Goal: Information Seeking & Learning: Learn about a topic

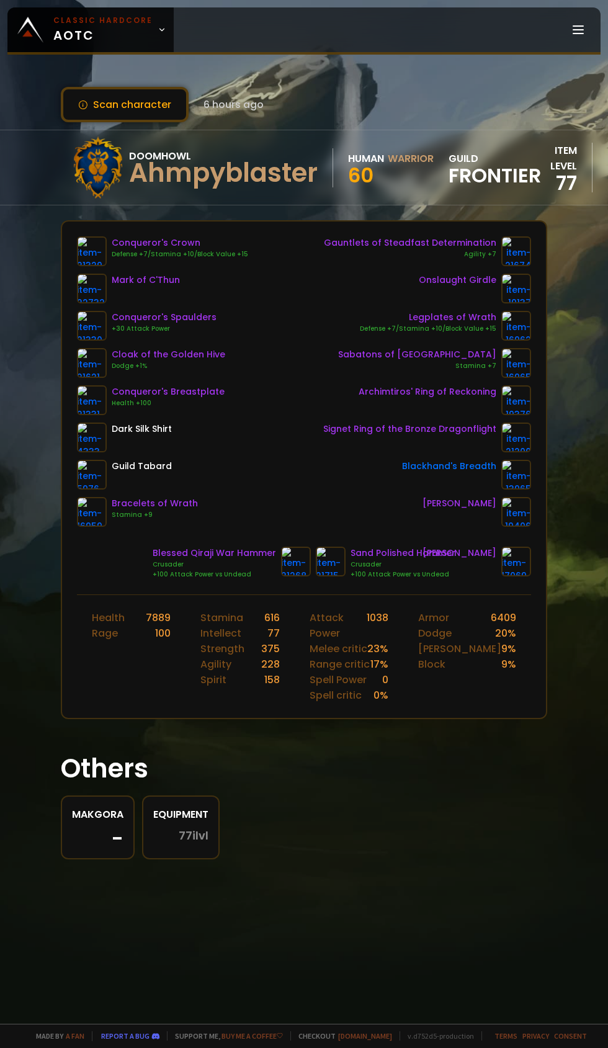
click at [158, 30] on icon at bounding box center [162, 29] width 9 height 9
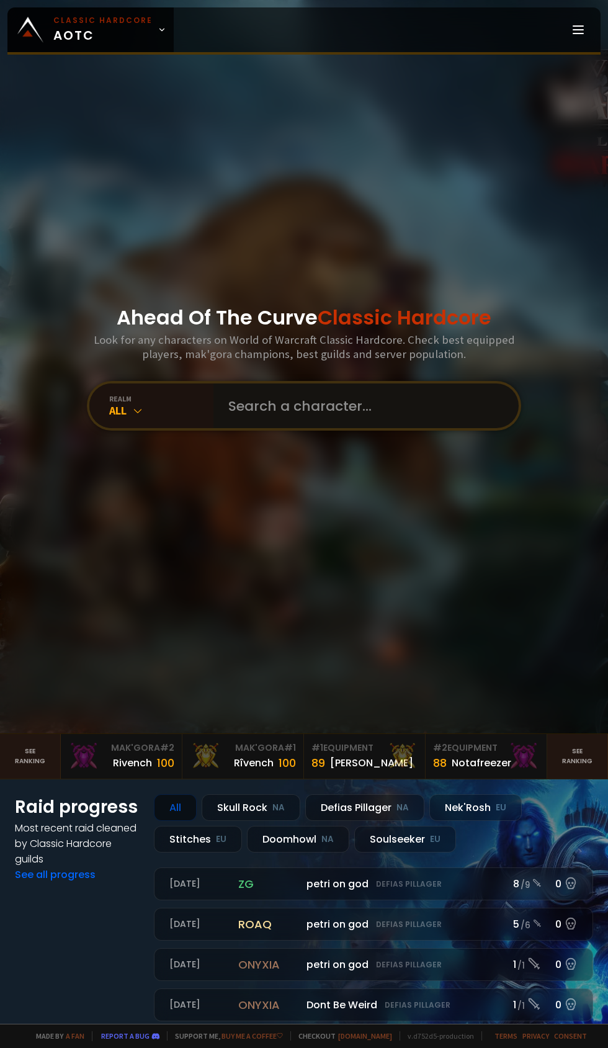
click at [329, 428] on input "text" at bounding box center [362, 405] width 283 height 45
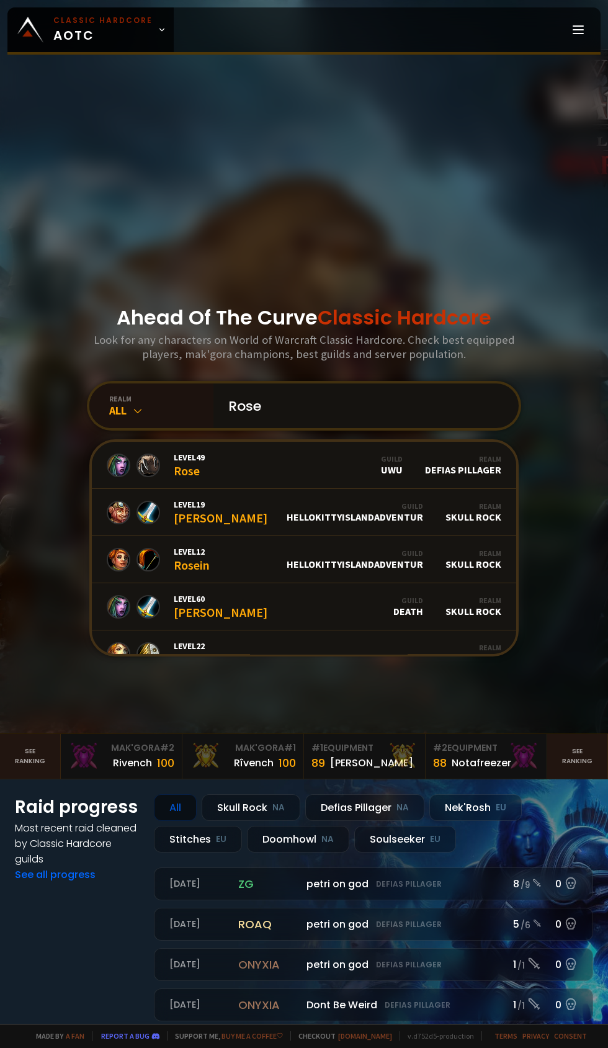
type input "Rose"
click at [120, 403] on div "realm" at bounding box center [161, 398] width 104 height 9
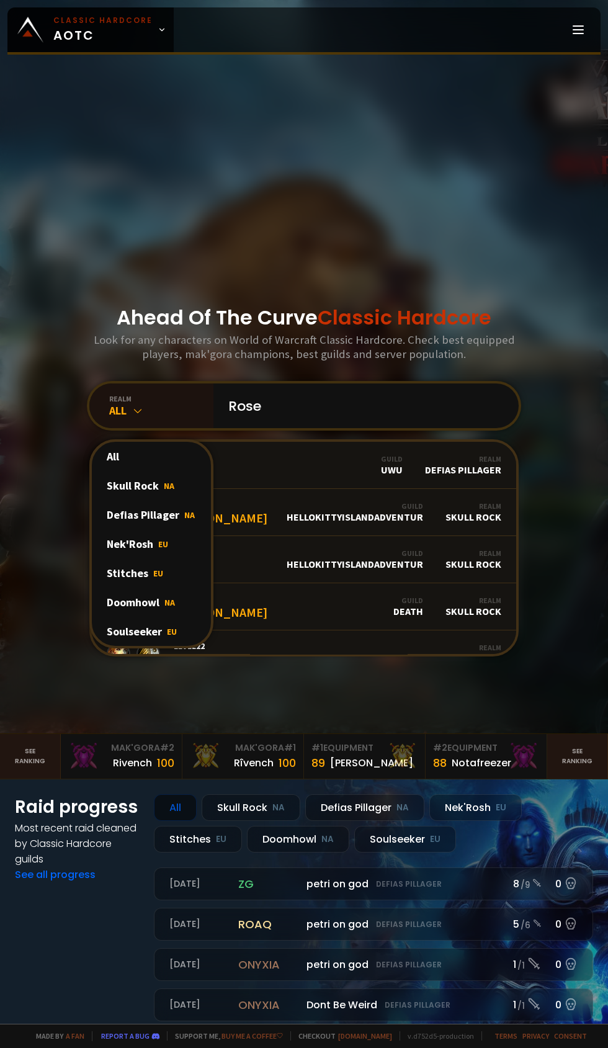
click at [150, 617] on div "Doomhowl NA" at bounding box center [151, 602] width 119 height 29
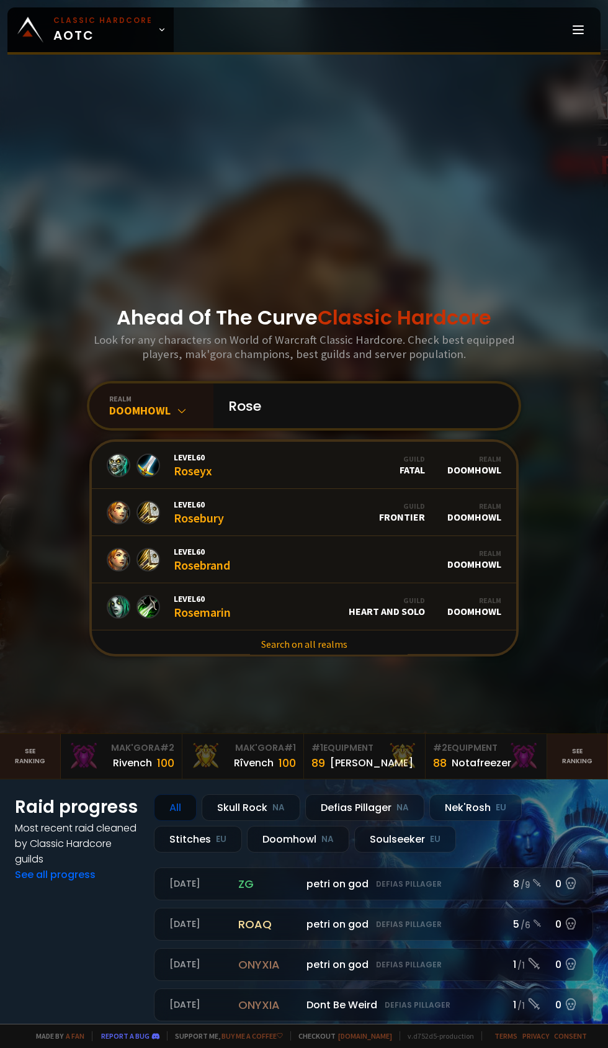
click at [378, 536] on link "Level 60 Rosebury Guild Frontier Realm Doomhowl" at bounding box center [304, 512] width 424 height 47
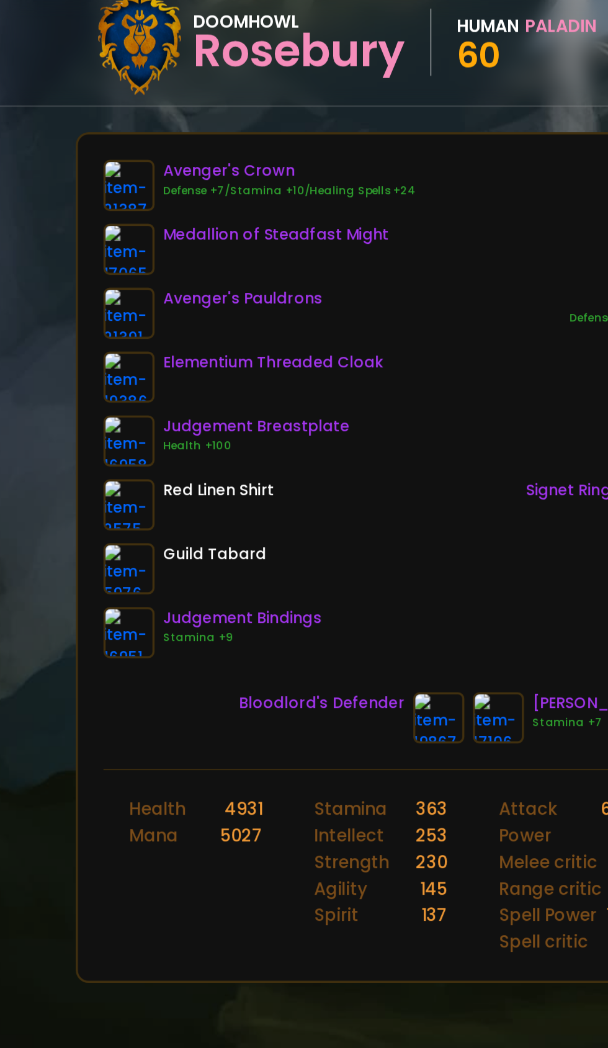
scroll to position [0, 14]
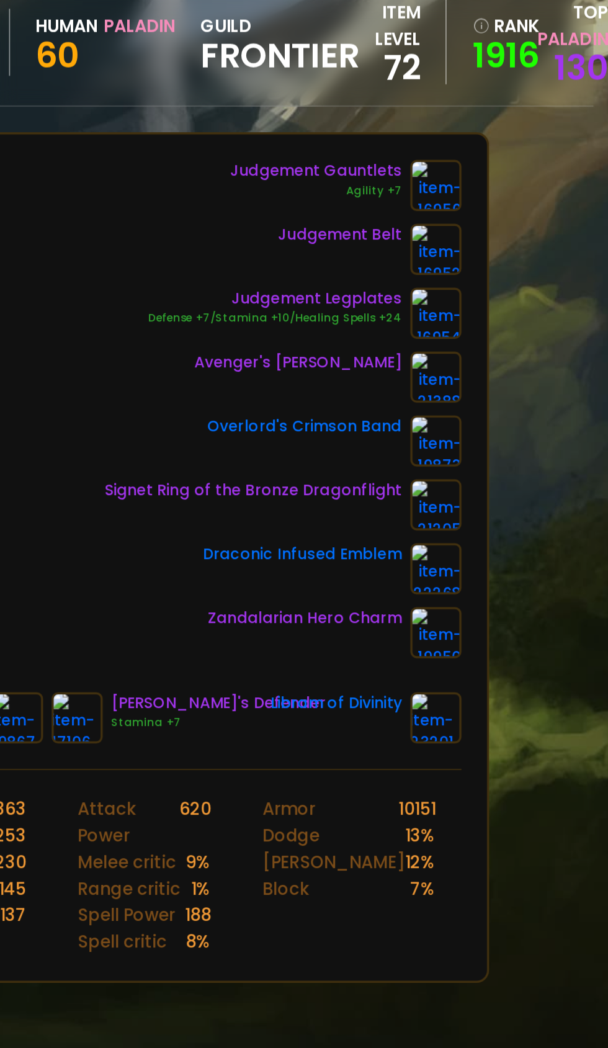
click at [504, 326] on img at bounding box center [508, 326] width 30 height 30
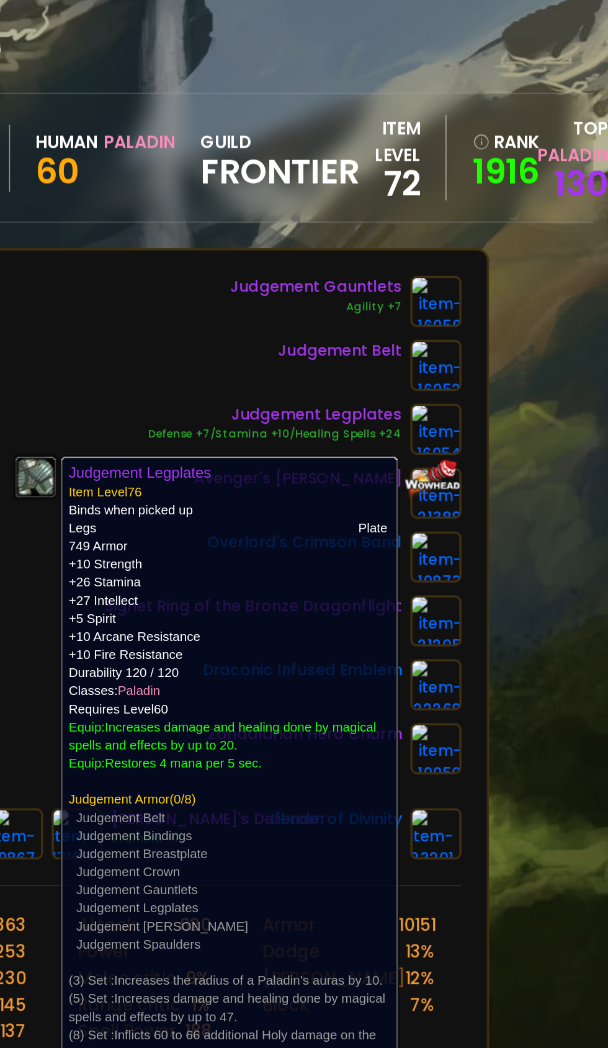
click at [577, 305] on div "Scan character 6 hours ago Doomhowl Rosebury Human Paladin 60 guild Frontier it…" at bounding box center [304, 512] width 608 height 1024
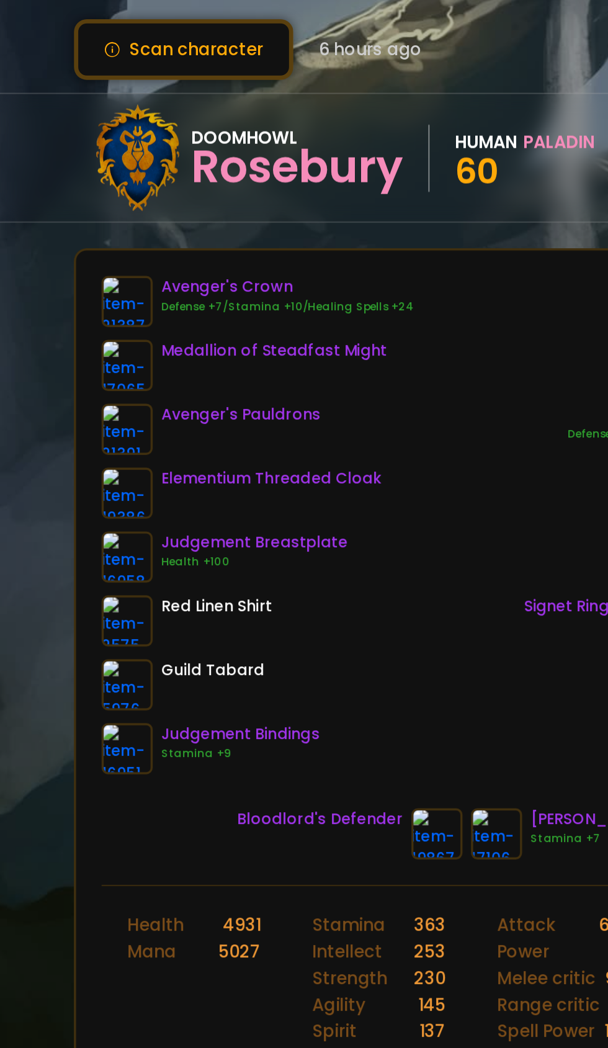
click at [97, 330] on img at bounding box center [92, 326] width 30 height 30
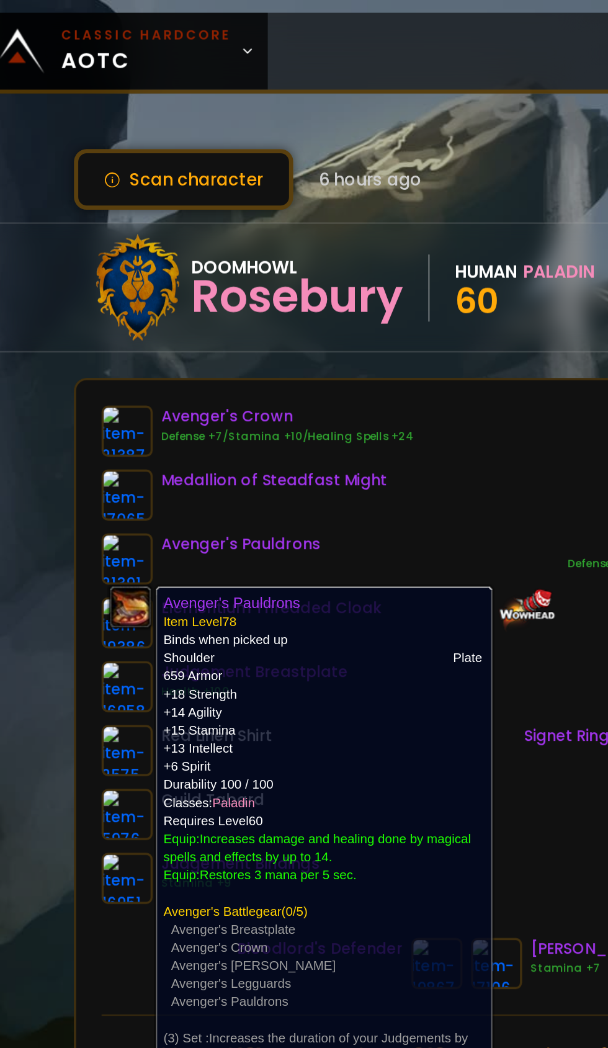
click at [295, 277] on div "Avenger's Crown Defense +7/Stamina +10/Healing Spells +24 Medallion of Steadfas…" at bounding box center [304, 381] width 454 height 290
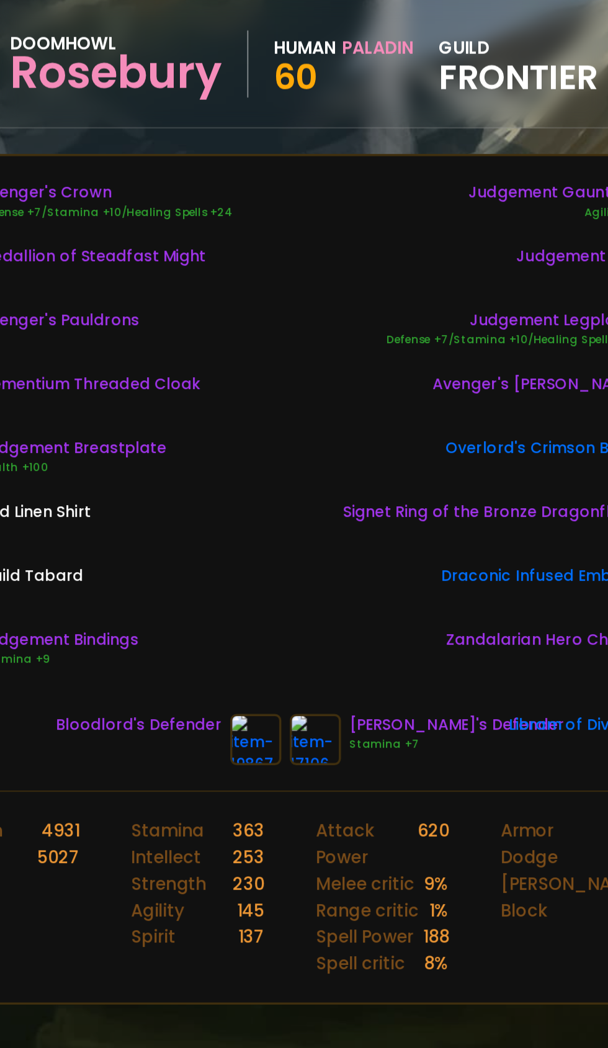
click at [278, 570] on img at bounding box center [272, 562] width 30 height 30
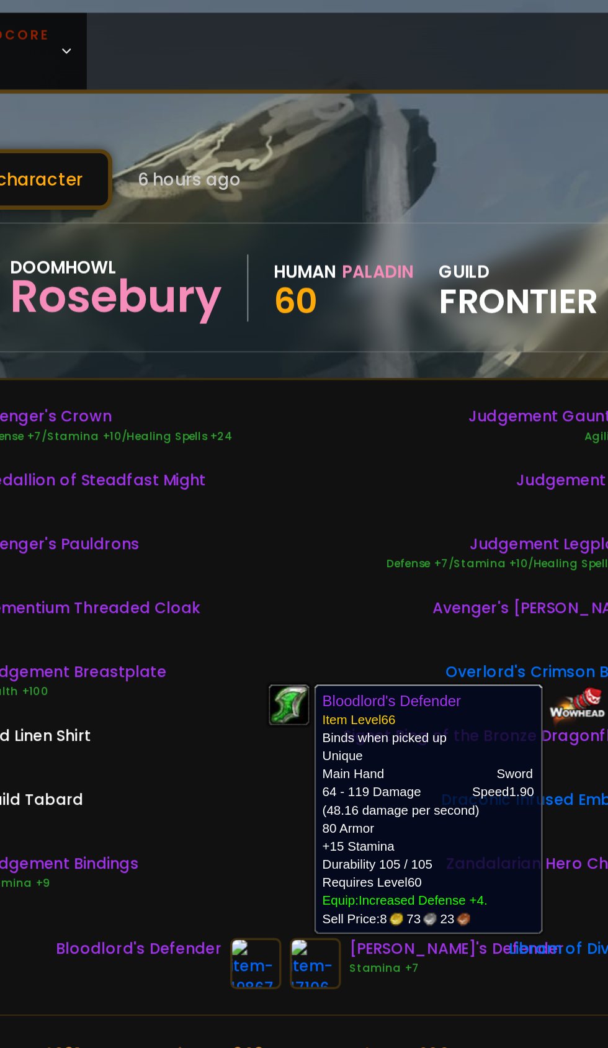
click at [329, 304] on div "Avenger's Crown Defense +7/Stamina +10/Healing Spells +24 Medallion of Steadfas…" at bounding box center [304, 381] width 454 height 290
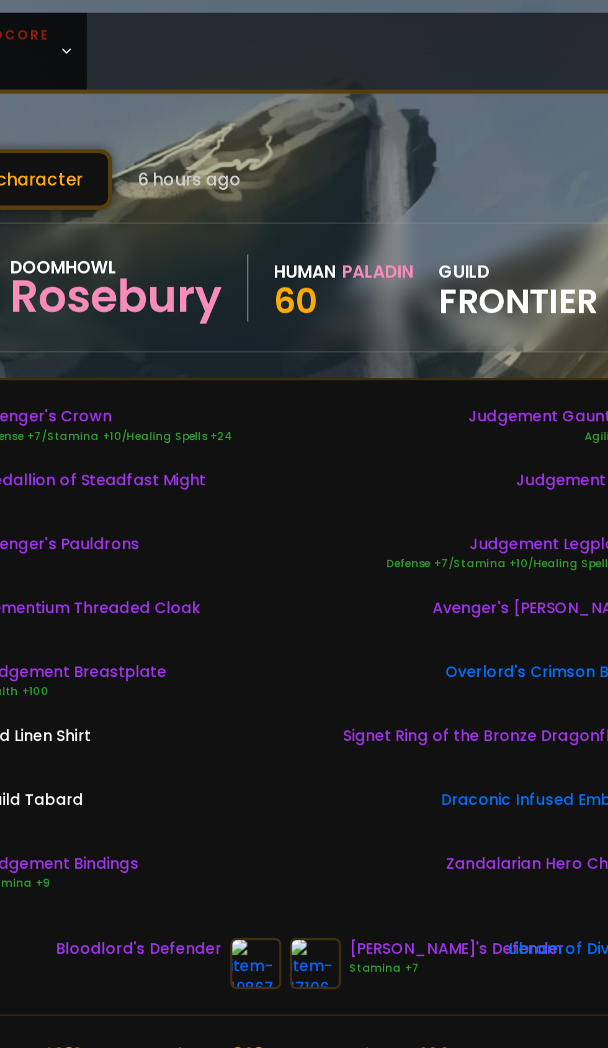
click at [321, 565] on img at bounding box center [307, 562] width 30 height 30
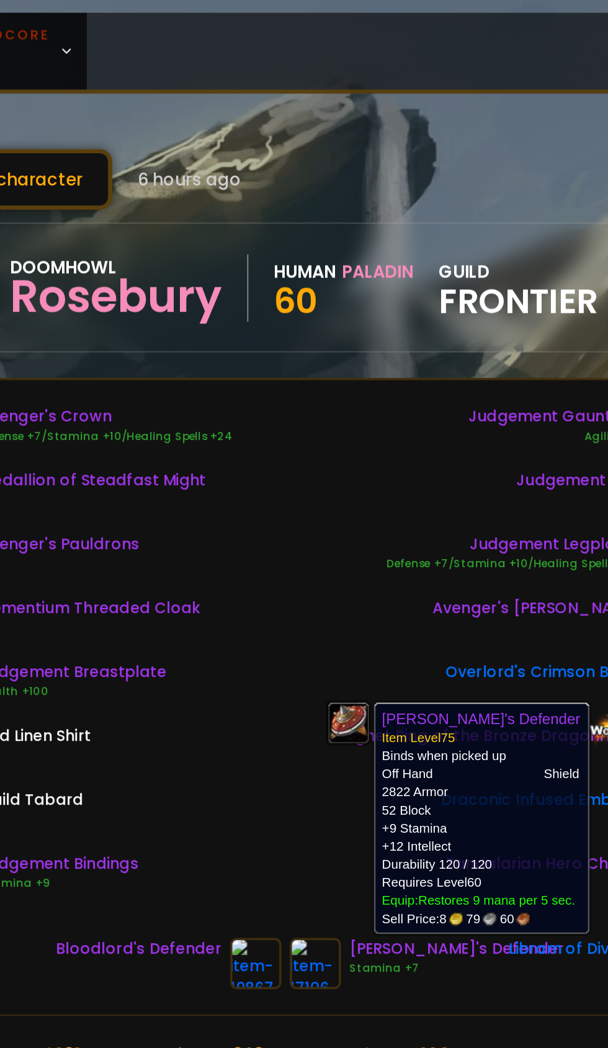
click at [311, 292] on div "Avenger's Crown Defense +7/Stamina +10/Healing Spells +24 Medallion of Steadfas…" at bounding box center [304, 381] width 454 height 290
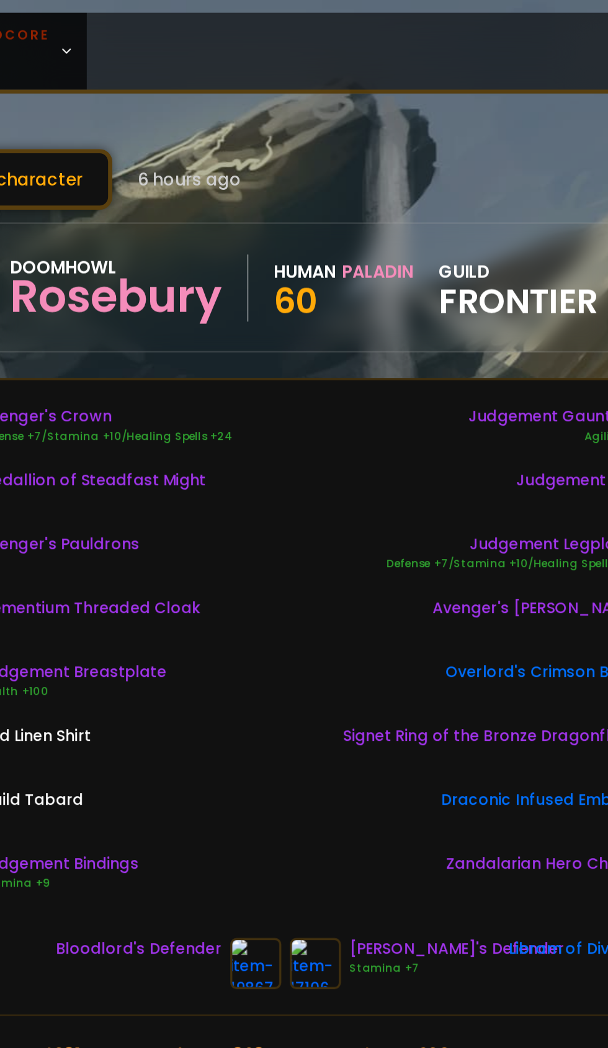
click at [320, 566] on img at bounding box center [307, 562] width 30 height 30
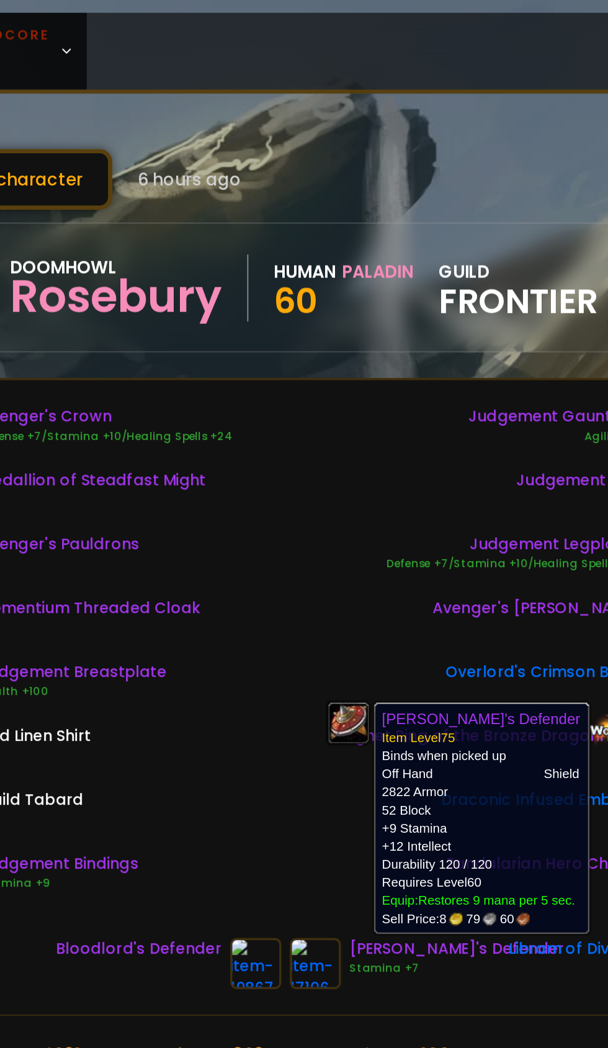
click at [312, 326] on div "Avenger's Crown Defense +7/Stamina +10/Healing Spells +24 Medallion of Steadfas…" at bounding box center [304, 381] width 454 height 290
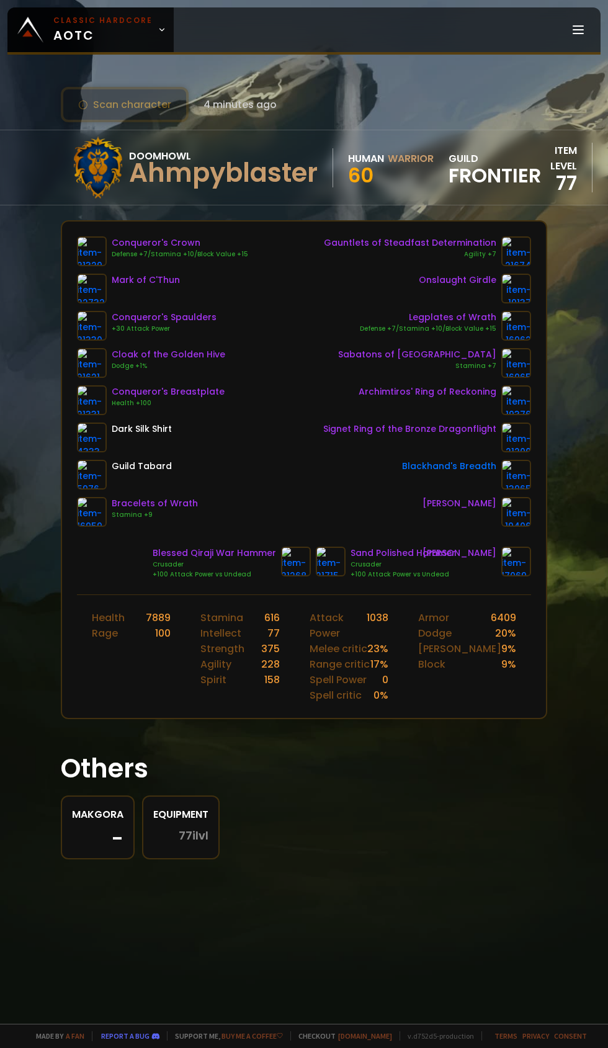
click at [158, 30] on icon at bounding box center [162, 29] width 9 height 9
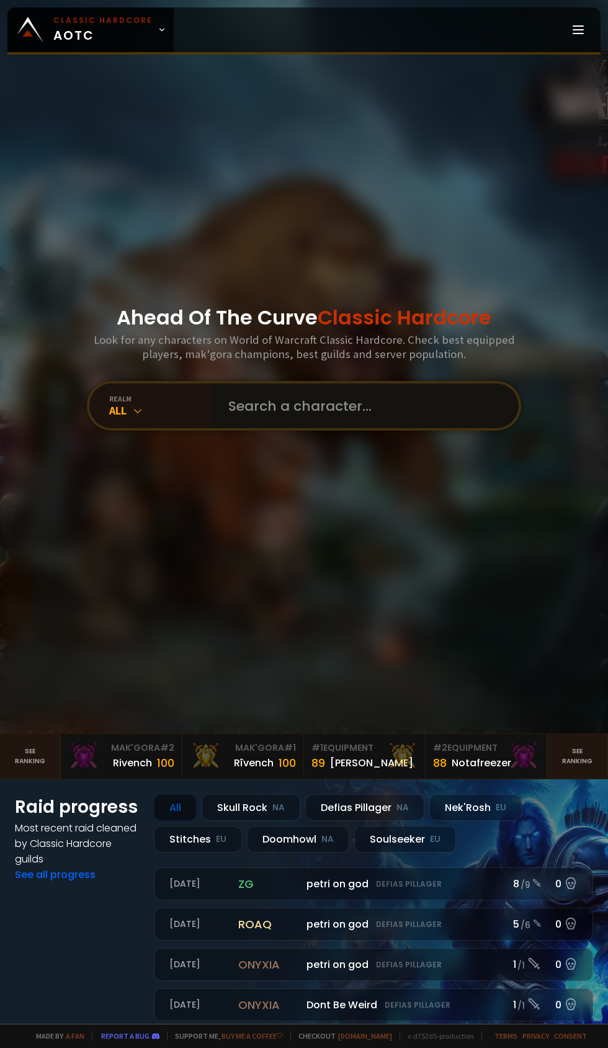
click at [308, 428] on input "text" at bounding box center [362, 405] width 283 height 45
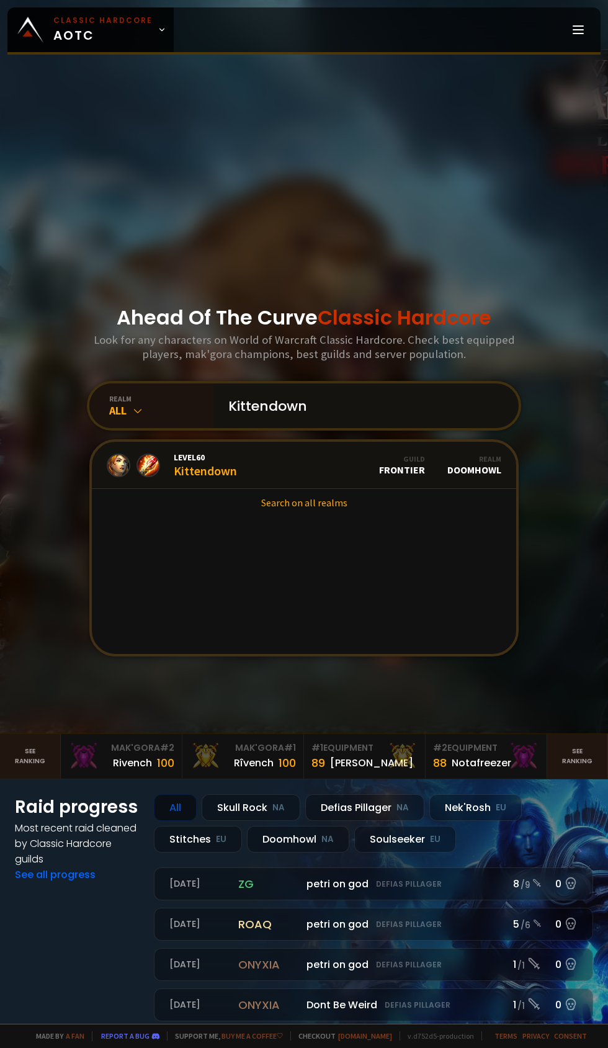
type input "Kittendown"
click at [217, 478] on div "Level 60 Kittendown" at bounding box center [205, 465] width 63 height 27
